Goal: Information Seeking & Learning: Learn about a topic

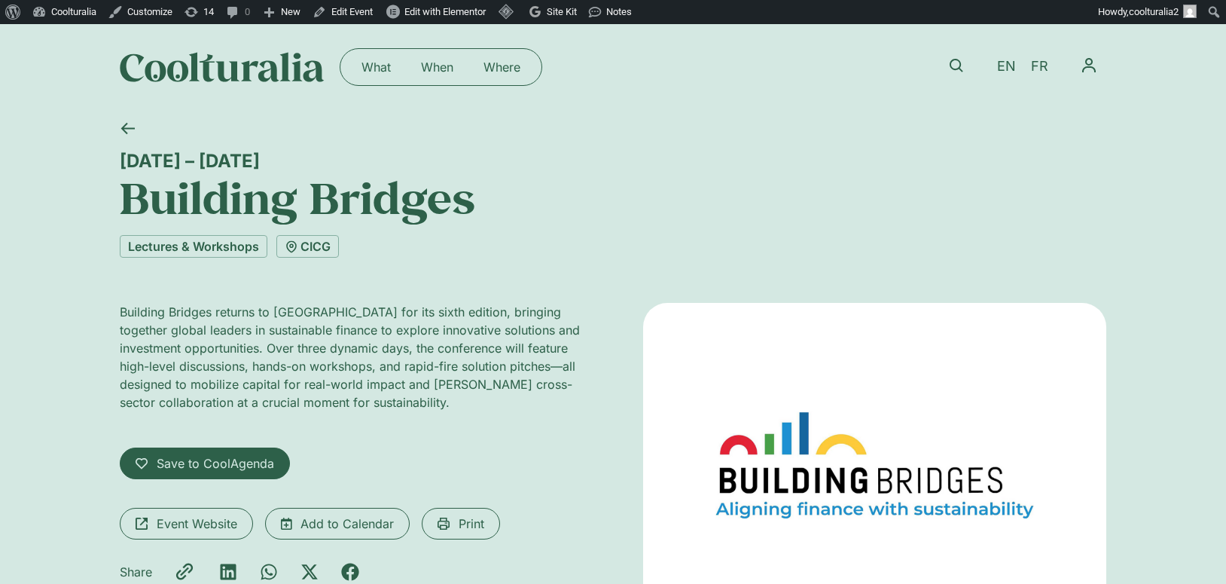
scroll to position [252, 0]
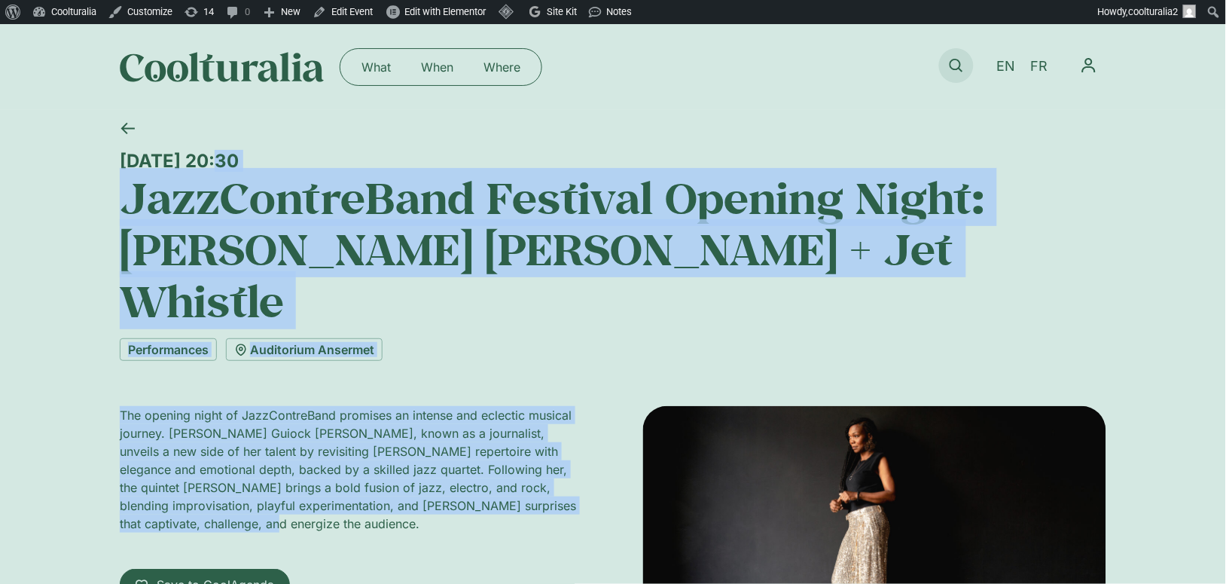
click at [956, 70] on icon at bounding box center [957, 66] width 14 height 14
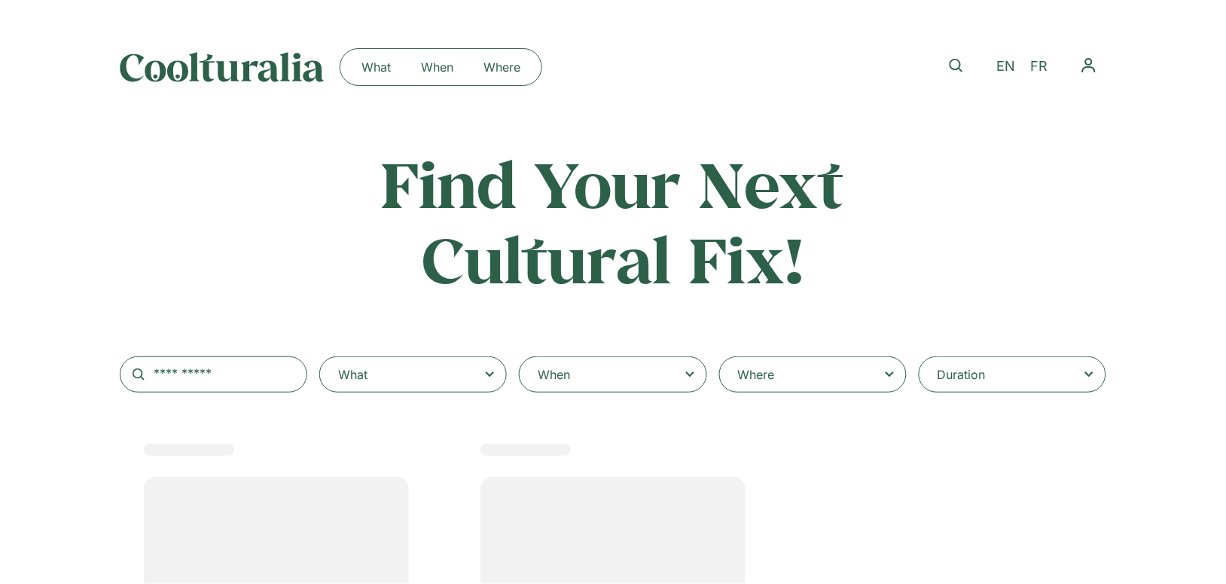
select select
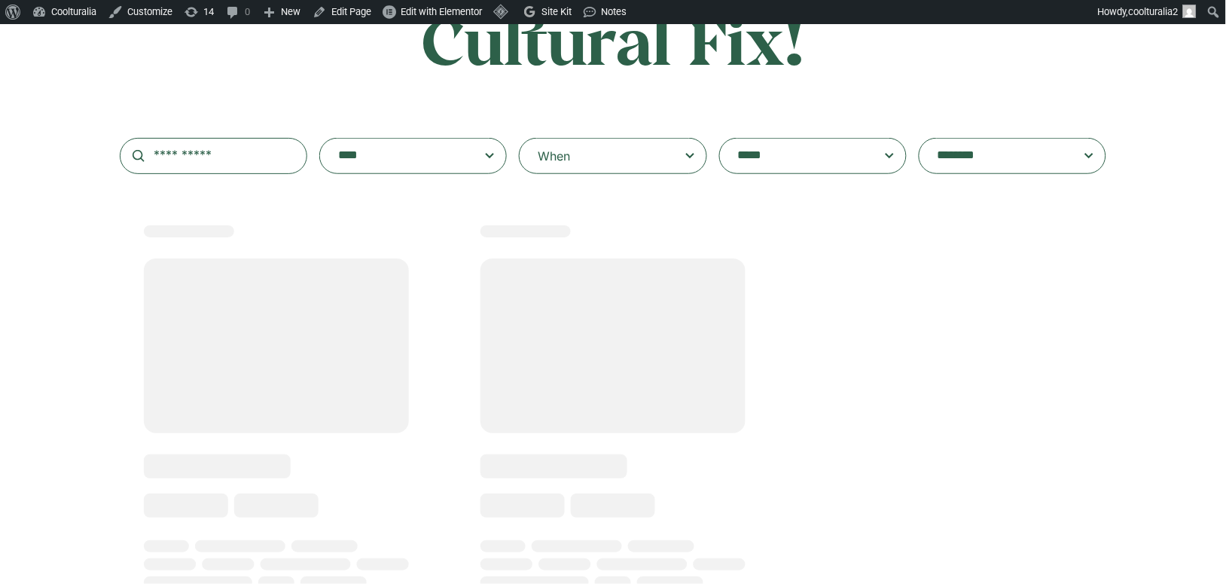
scroll to position [220, 0]
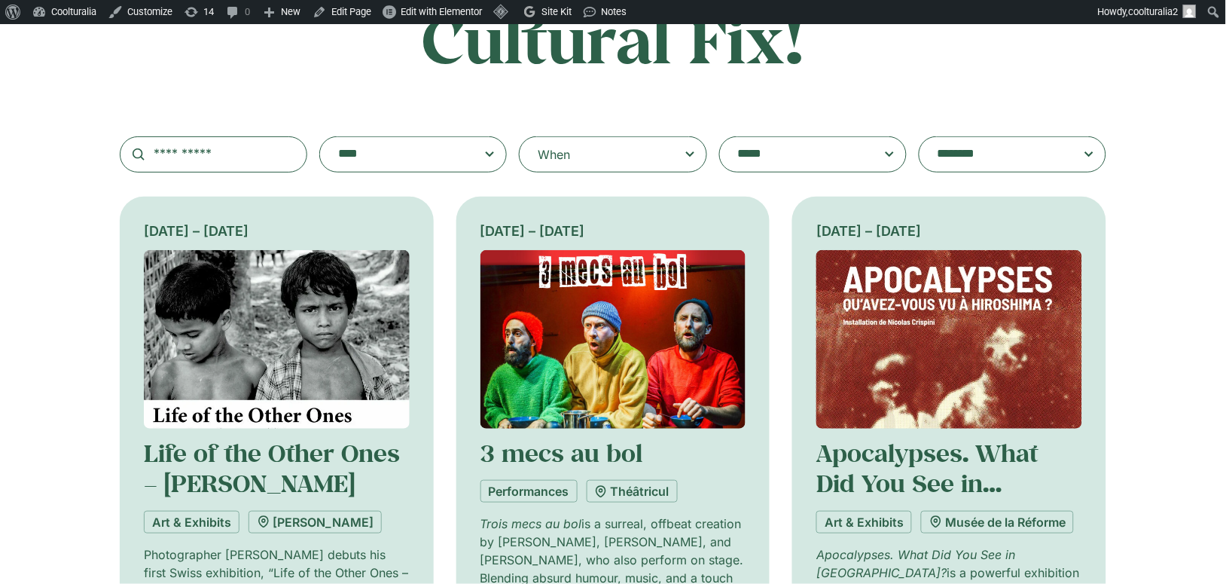
click at [597, 157] on div "When" at bounding box center [613, 154] width 188 height 36
click at [0, 0] on input "When" at bounding box center [0, 0] width 0 height 0
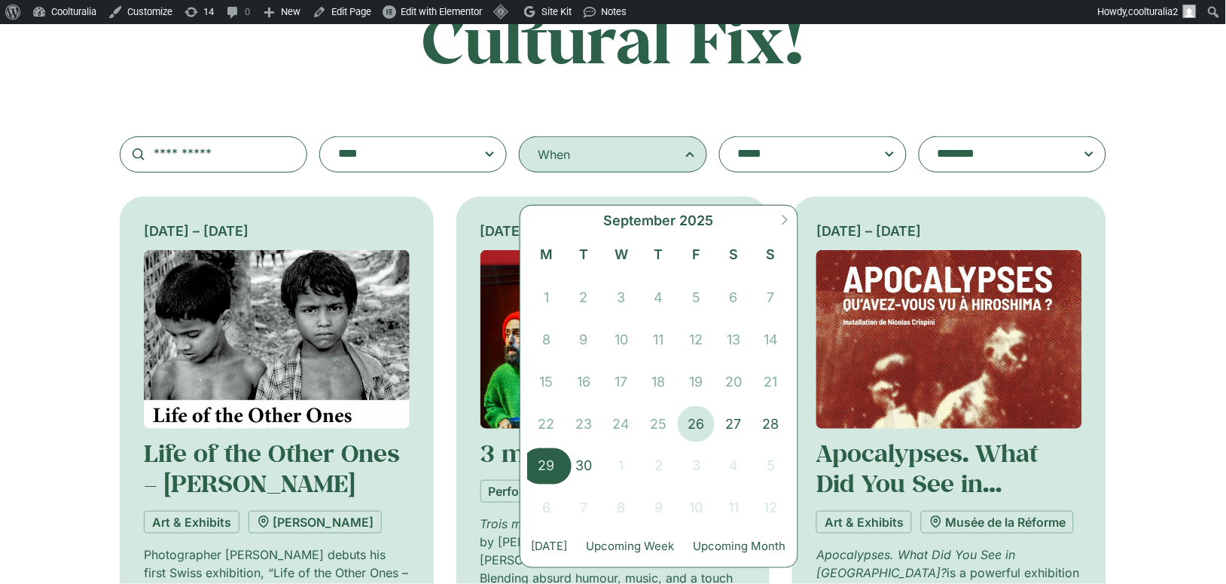
click at [535, 459] on span "29" at bounding box center [547, 466] width 38 height 36
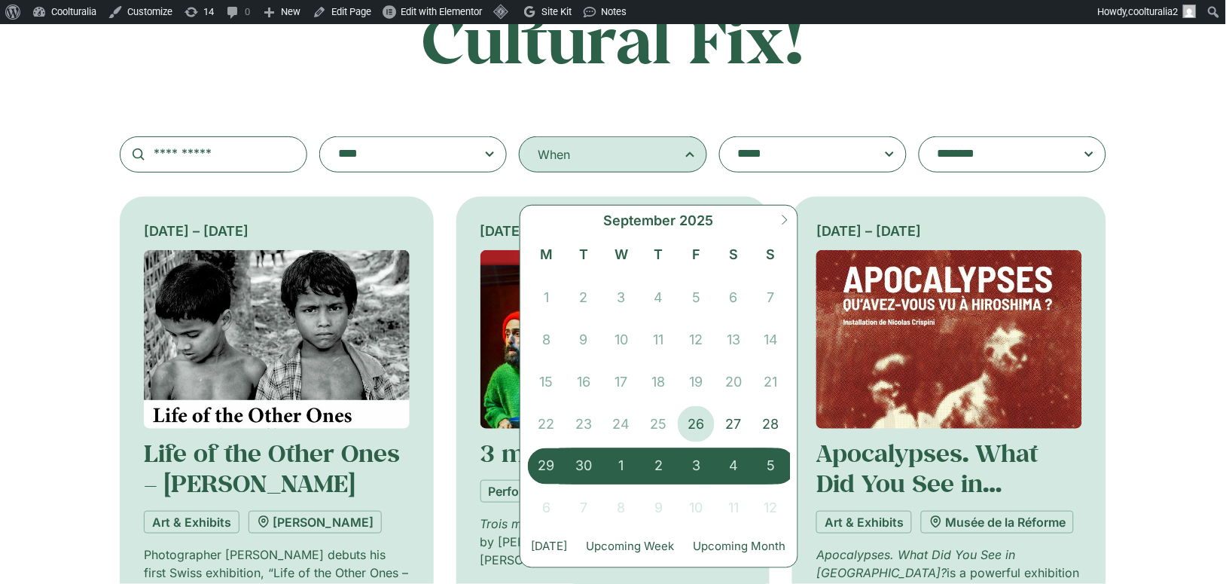
click at [759, 463] on span "5" at bounding box center [771, 466] width 38 height 36
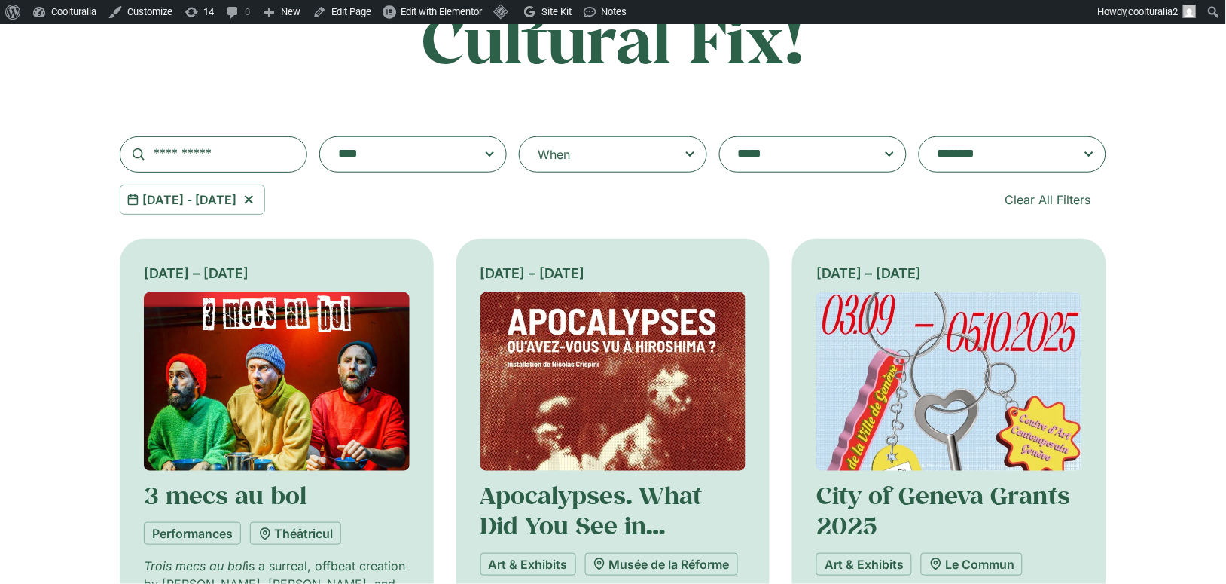
click at [448, 153] on textarea "**********" at bounding box center [398, 154] width 121 height 21
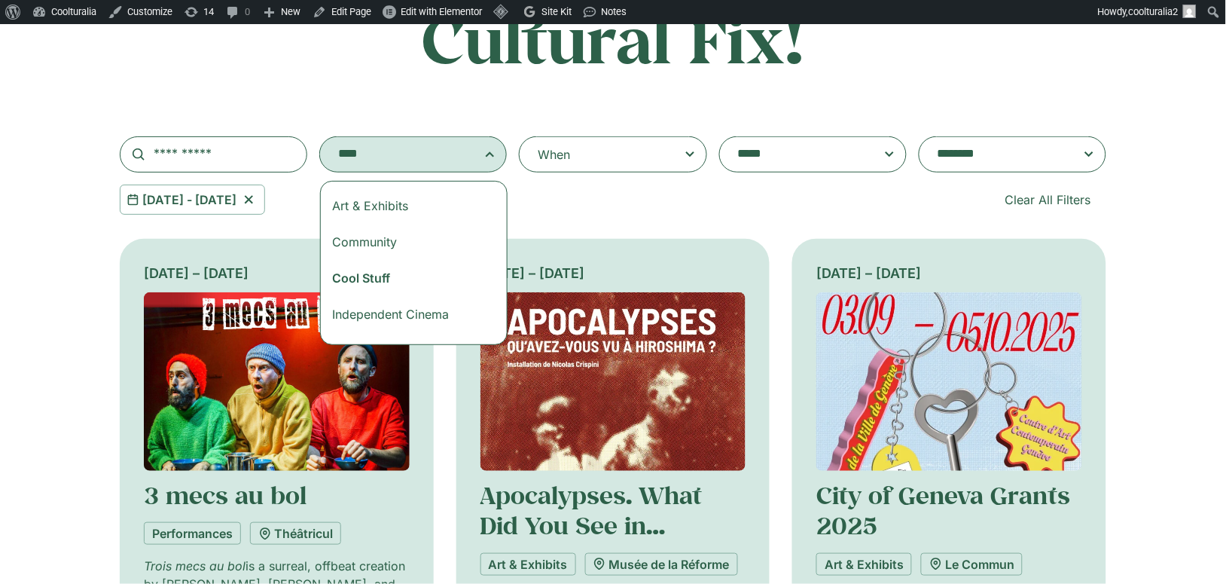
select select "***"
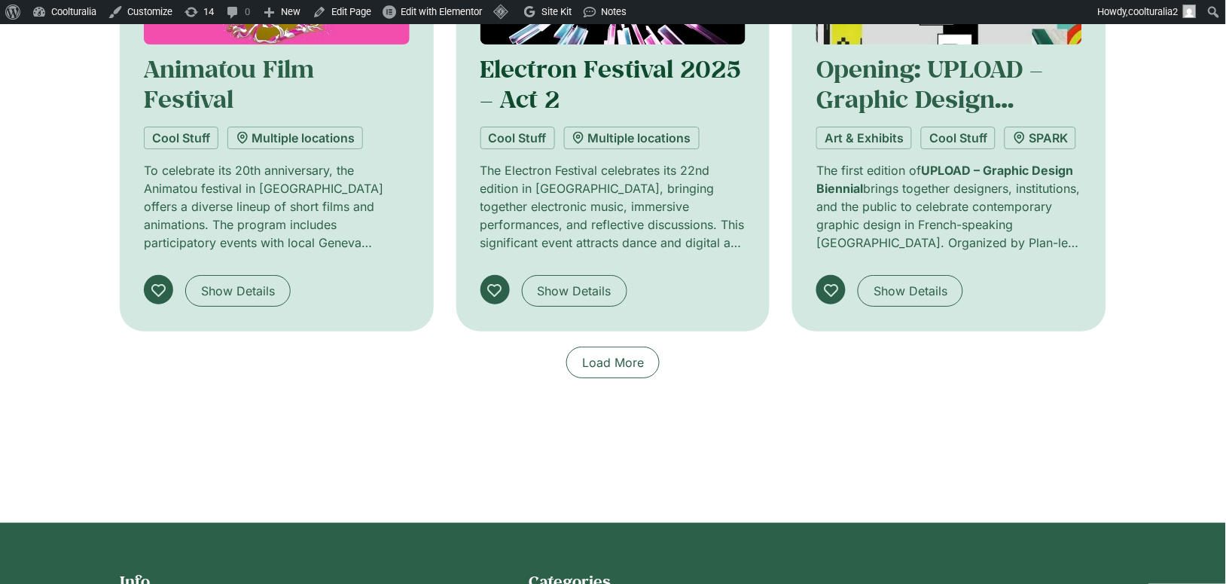
scroll to position [1210, 0]
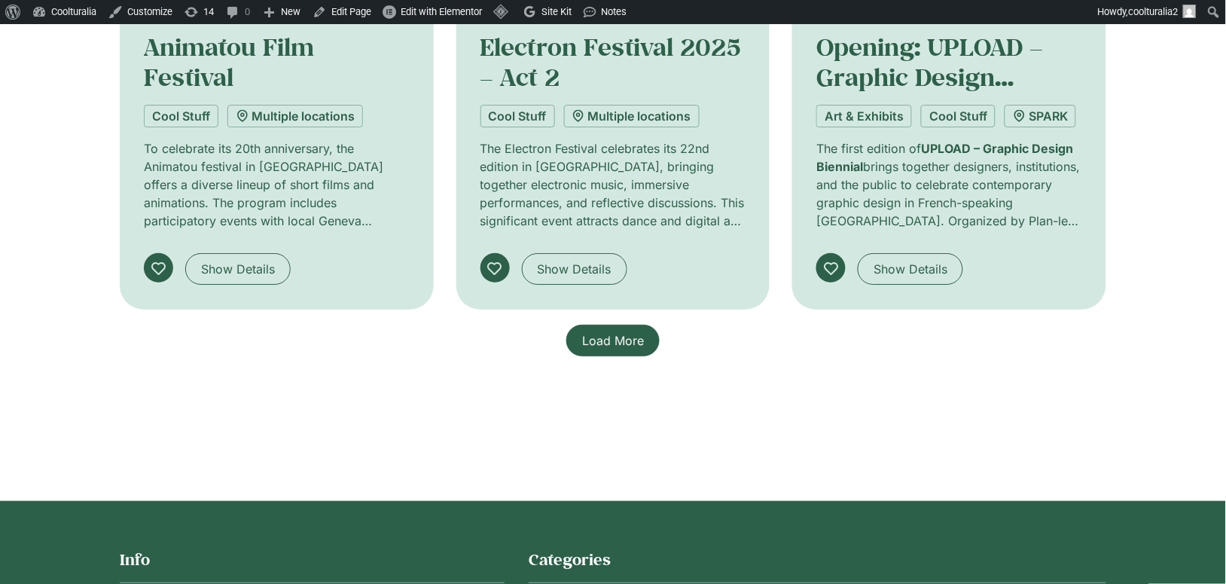
click at [617, 340] on span "Load More" at bounding box center [613, 340] width 62 height 18
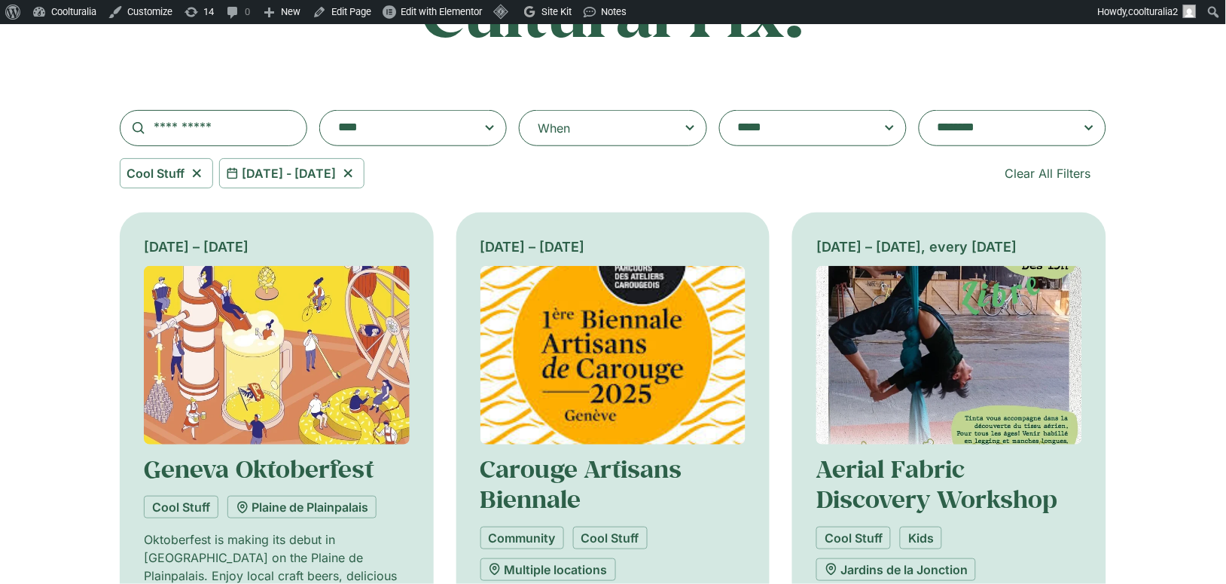
scroll to position [257, 0]
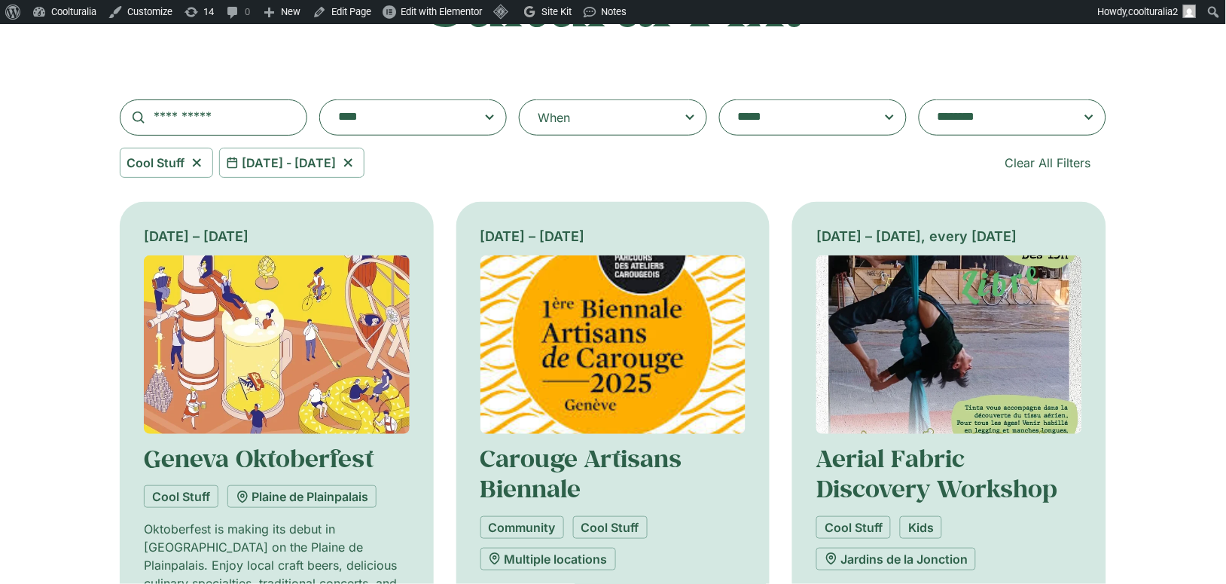
click at [201, 166] on icon at bounding box center [197, 163] width 19 height 18
select select
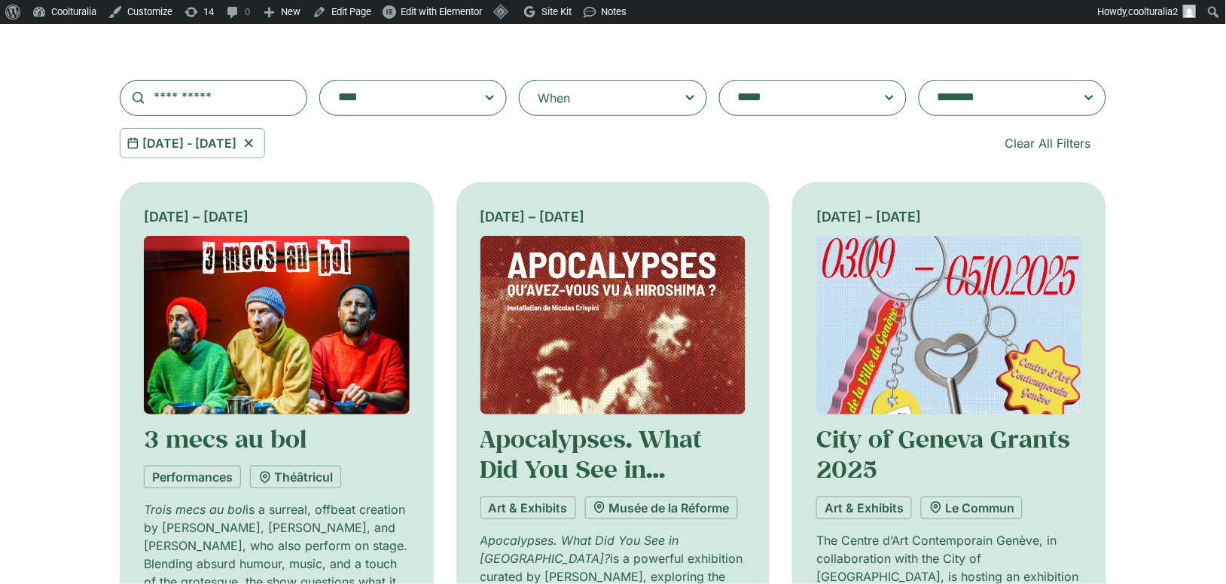
scroll to position [279, 0]
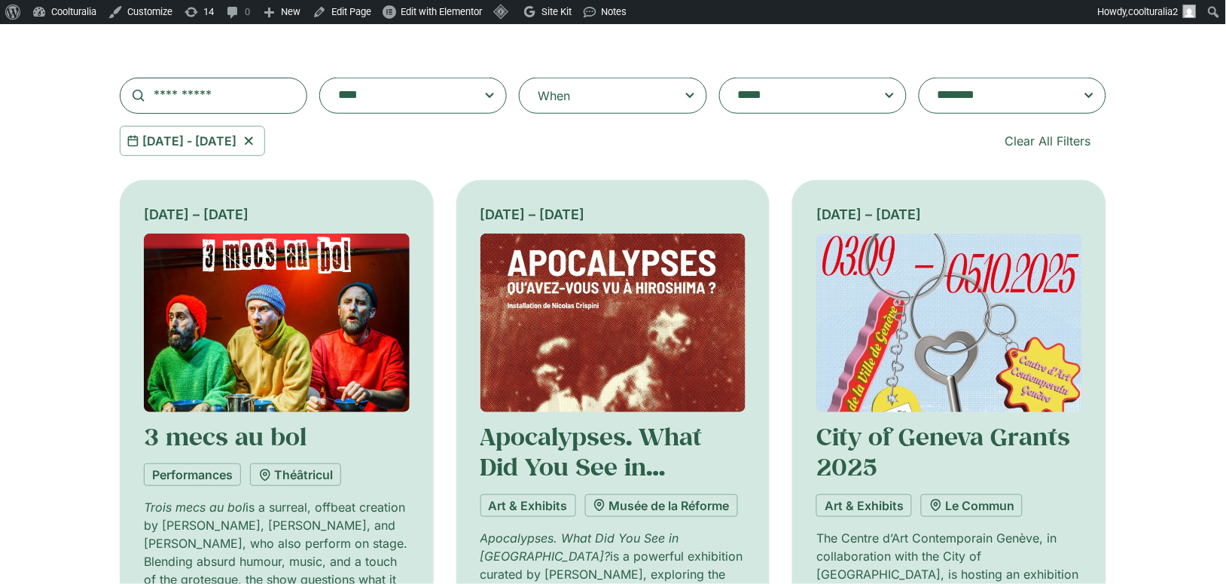
click at [984, 108] on span at bounding box center [1013, 96] width 188 height 36
click at [920, 78] on select "**********" at bounding box center [919, 78] width 1 height 1
click at [998, 96] on textarea "**********" at bounding box center [998, 95] width 121 height 21
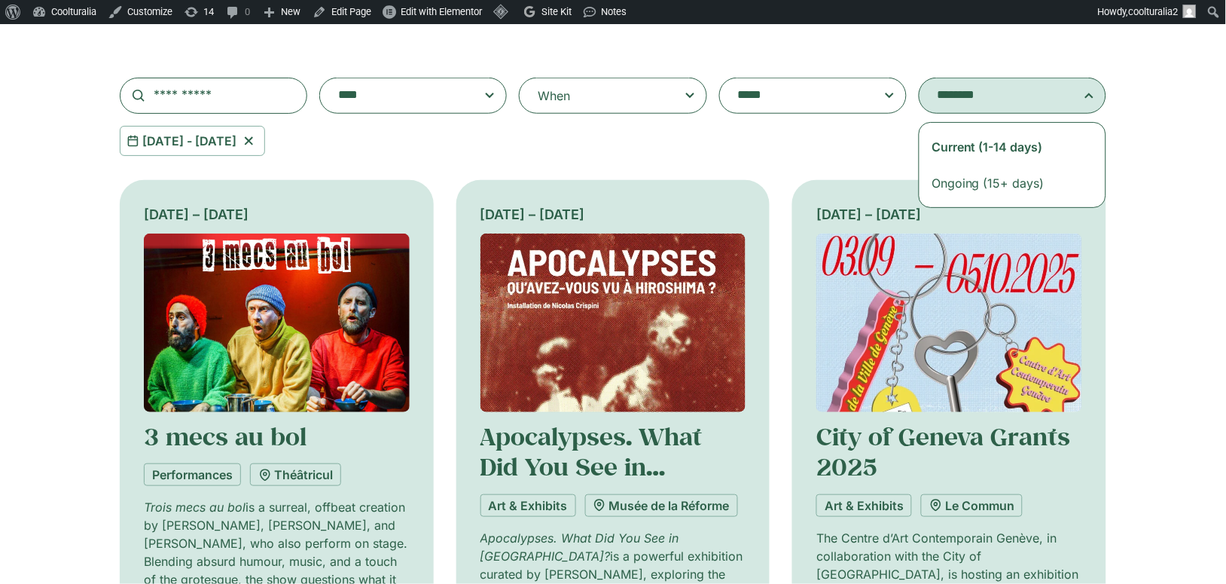
select select "**********"
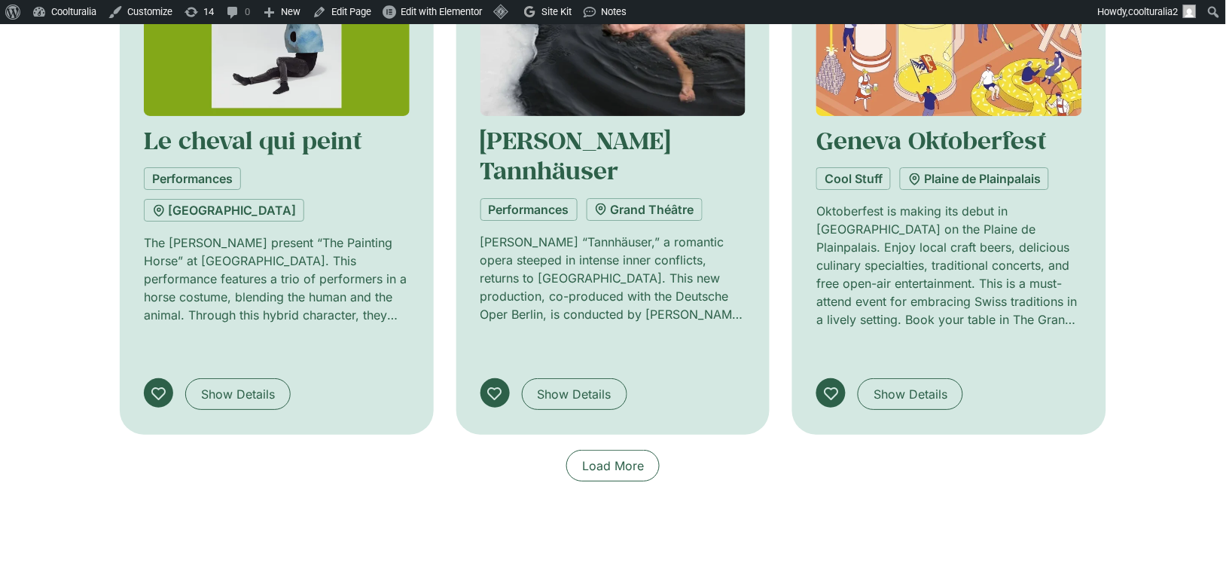
scroll to position [1149, 0]
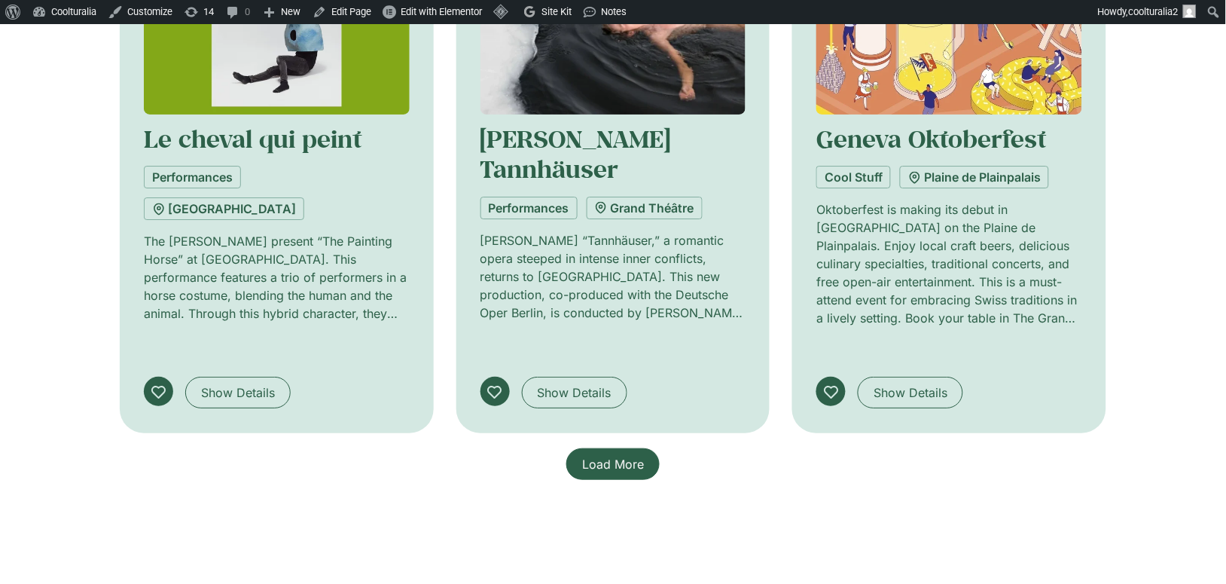
click at [609, 455] on span "Load More" at bounding box center [613, 464] width 62 height 18
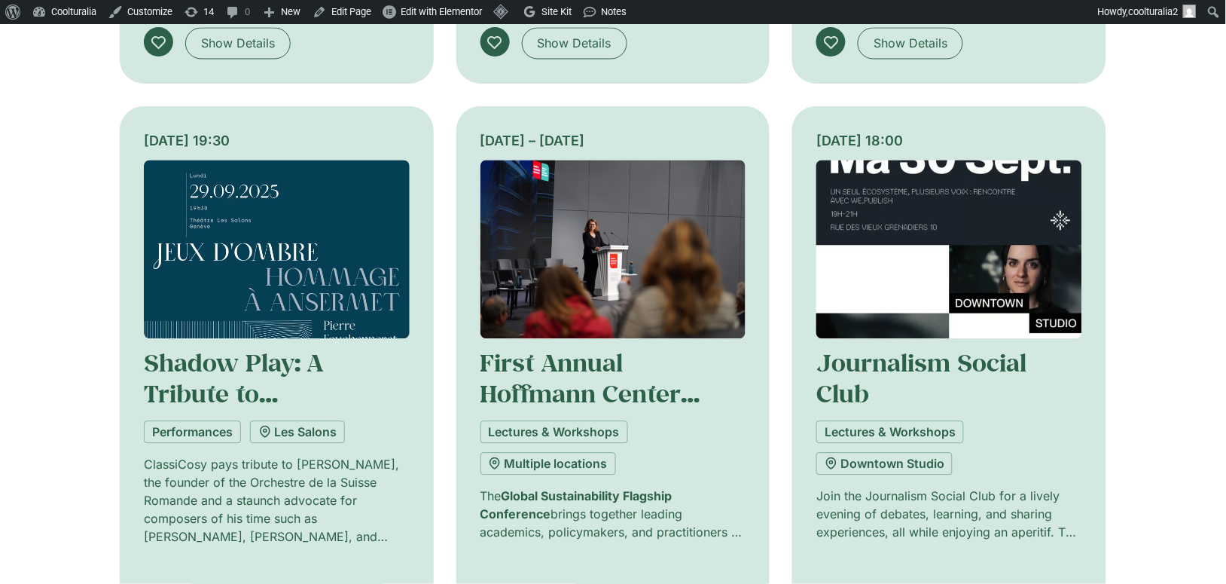
scroll to position [2073, 0]
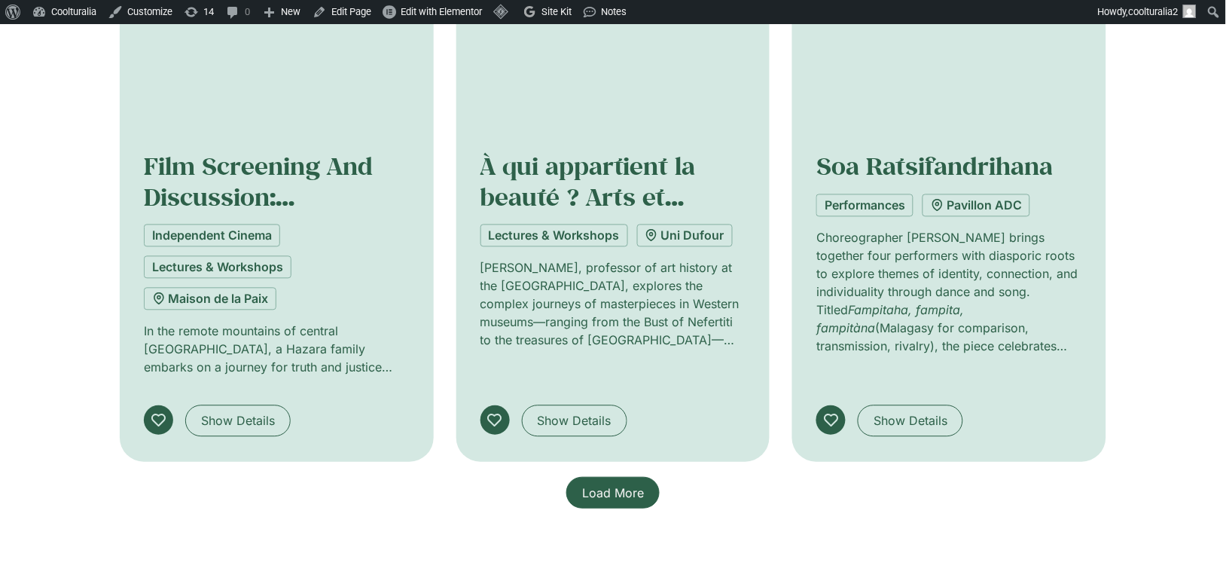
scroll to position [3436, 0]
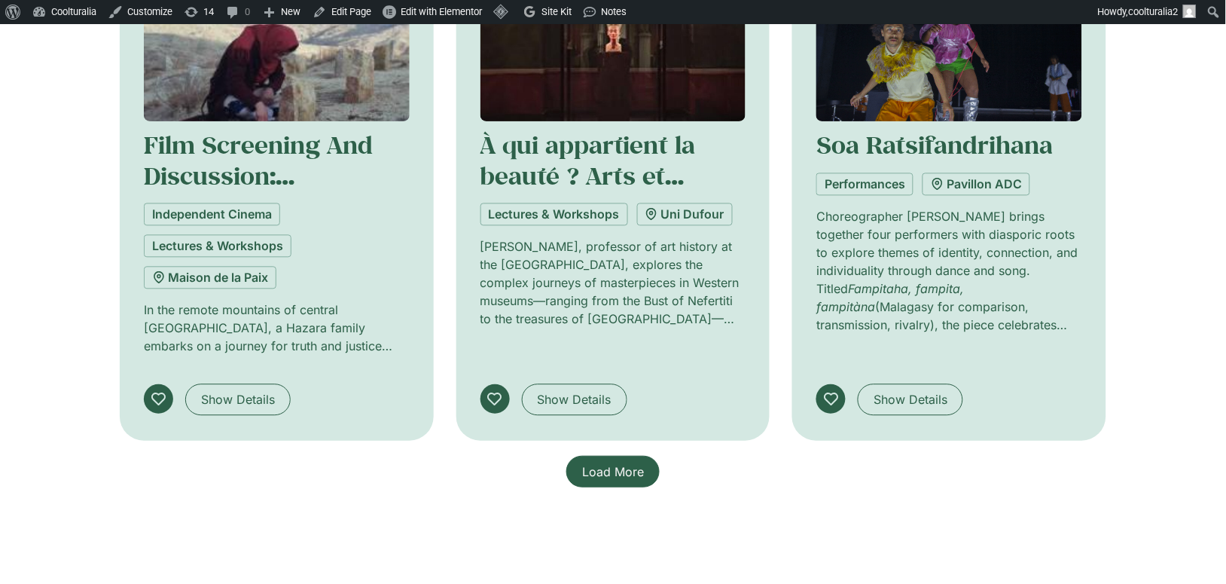
click at [624, 456] on link "Load More" at bounding box center [612, 472] width 93 height 32
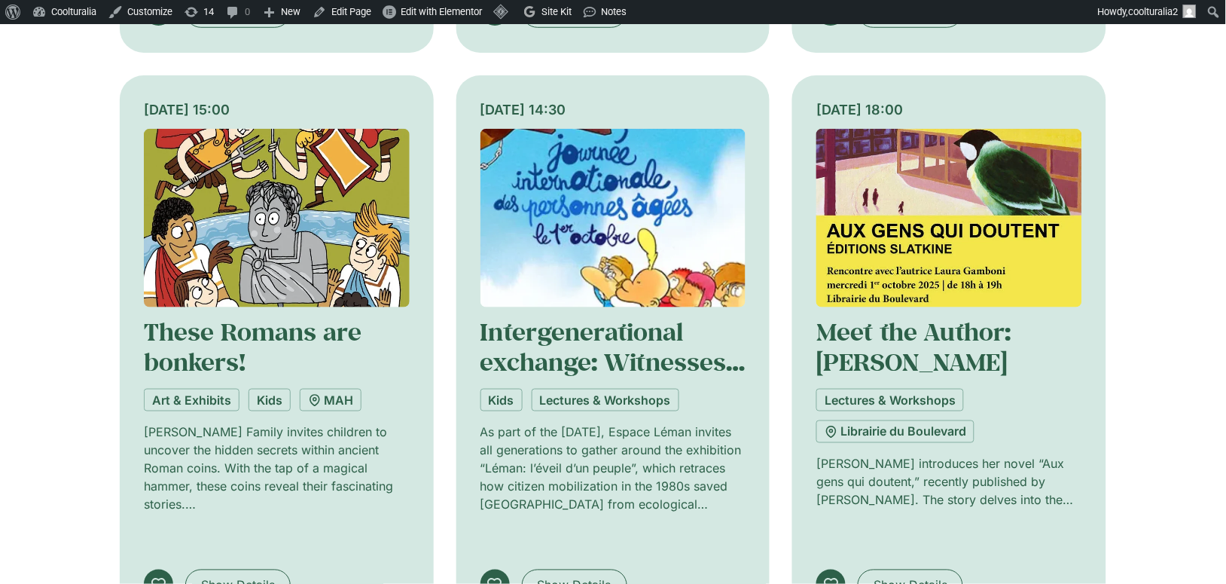
scroll to position [4422, 0]
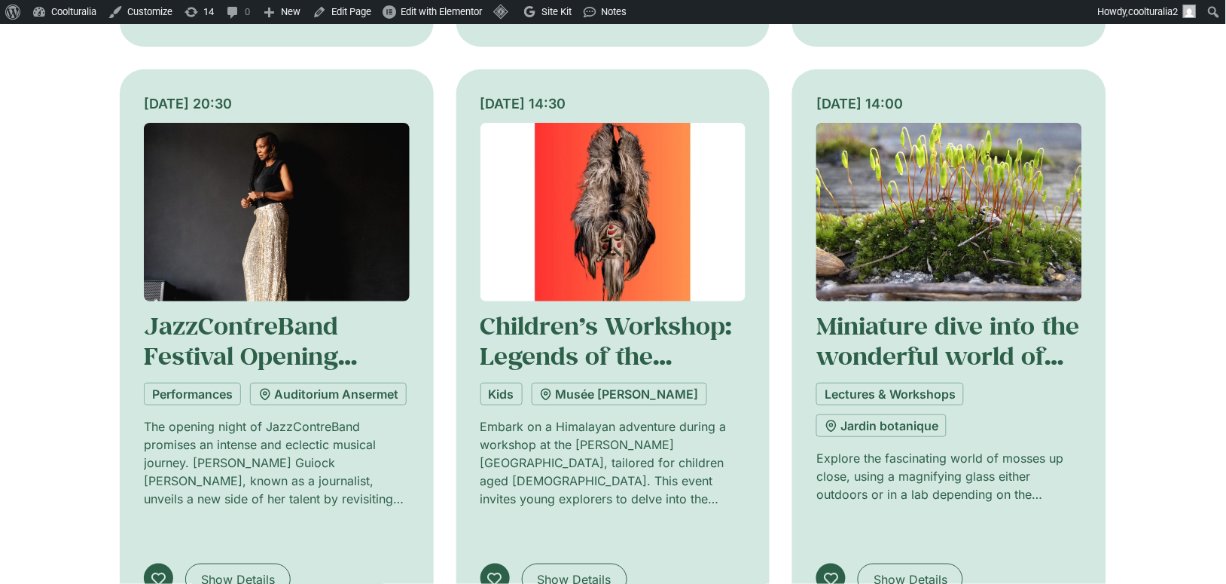
scroll to position [5554, 0]
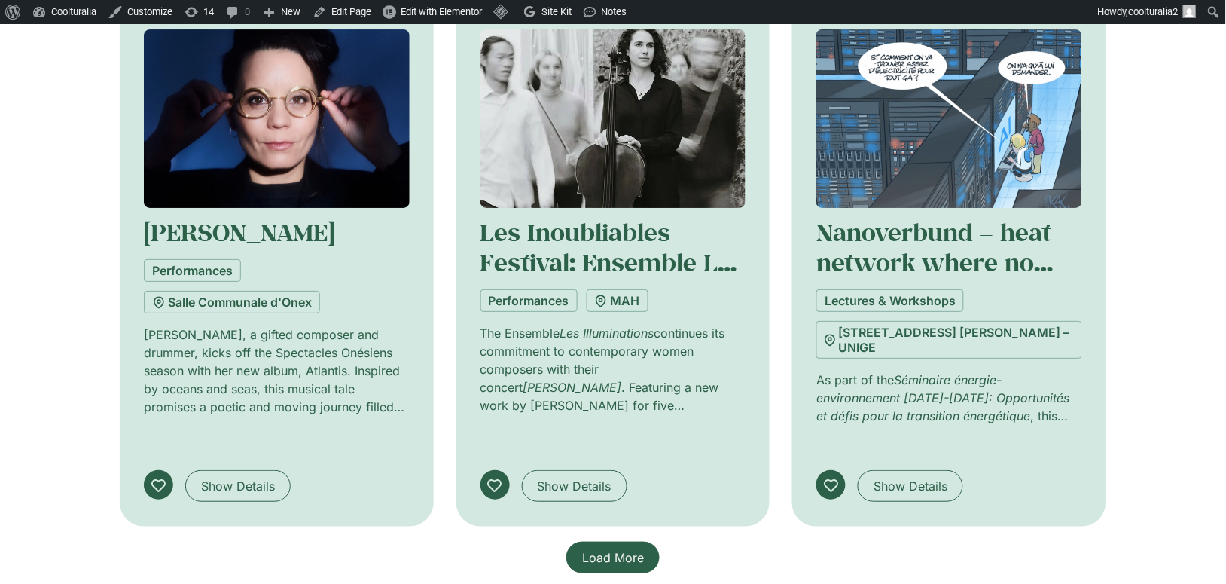
scroll to position [6802, 0]
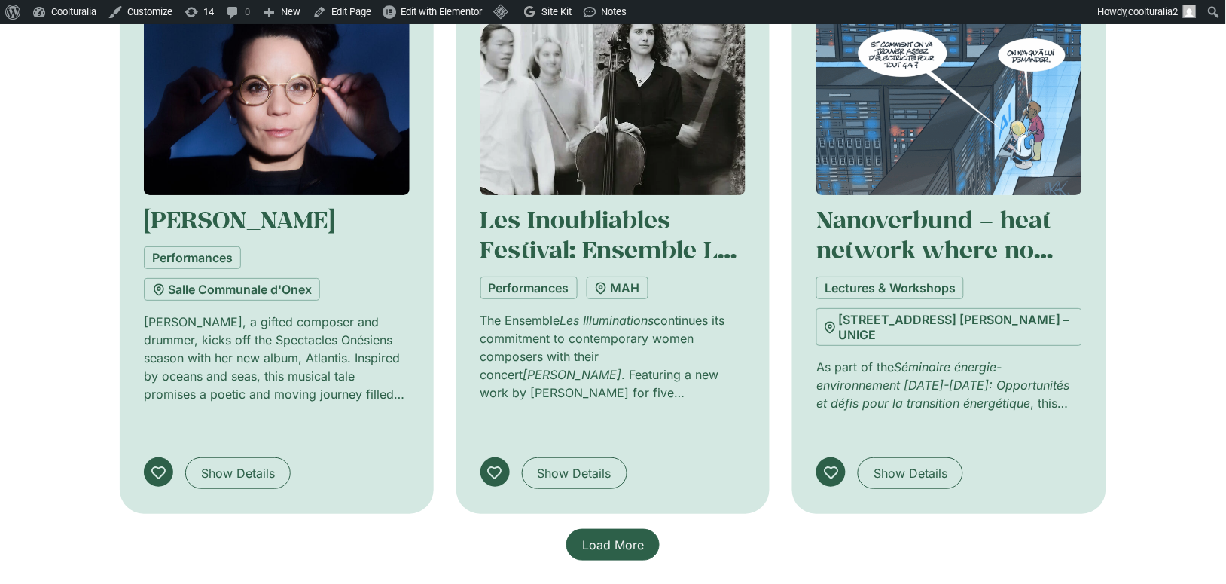
click at [615, 536] on span "Load More" at bounding box center [613, 545] width 62 height 18
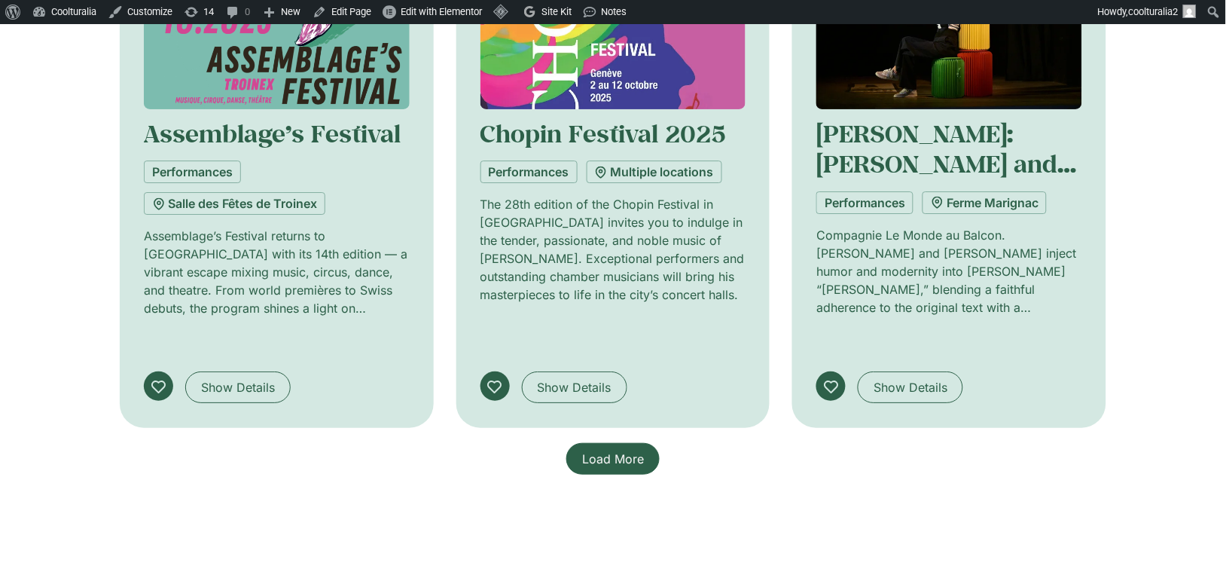
scroll to position [8047, 0]
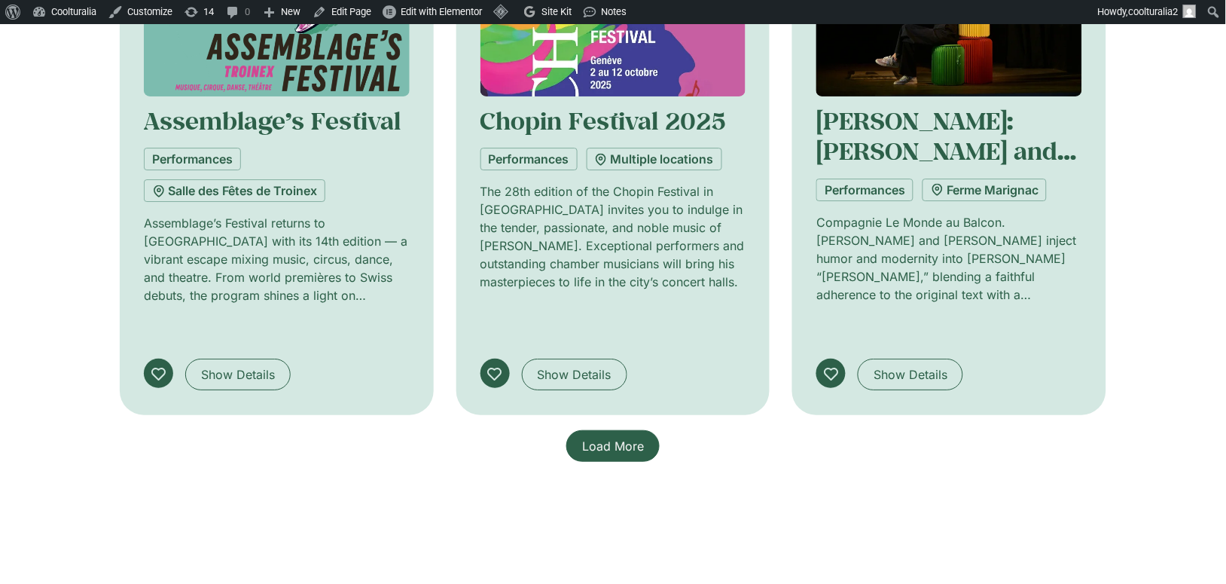
click at [603, 437] on span "Load More" at bounding box center [613, 446] width 62 height 18
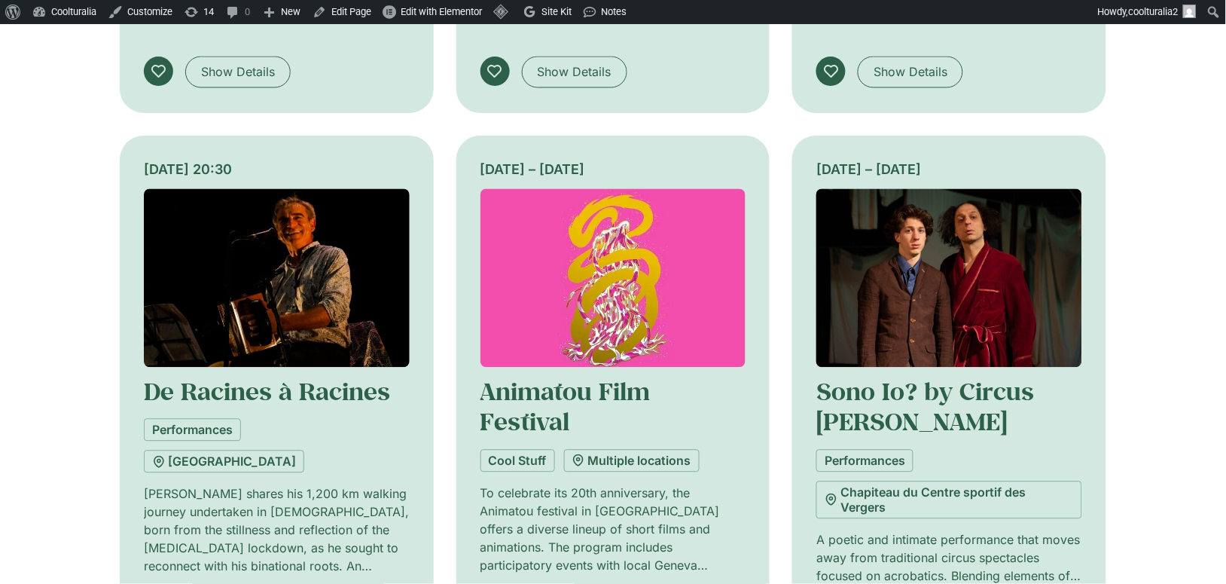
scroll to position [8939, 0]
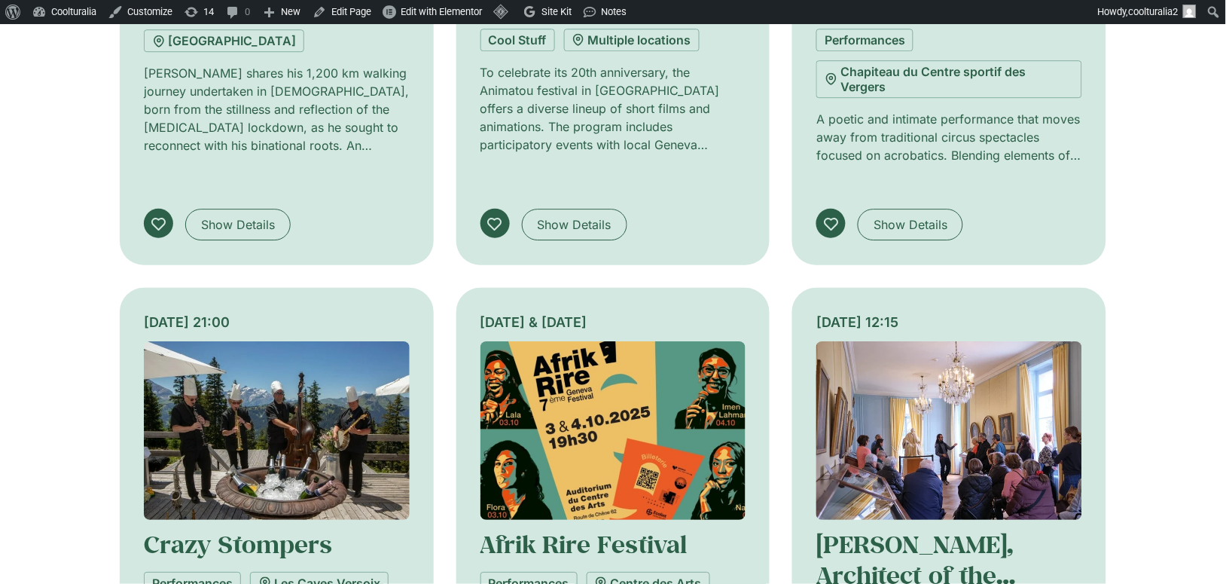
scroll to position [9342, 0]
